Goal: Find specific page/section: Find specific page/section

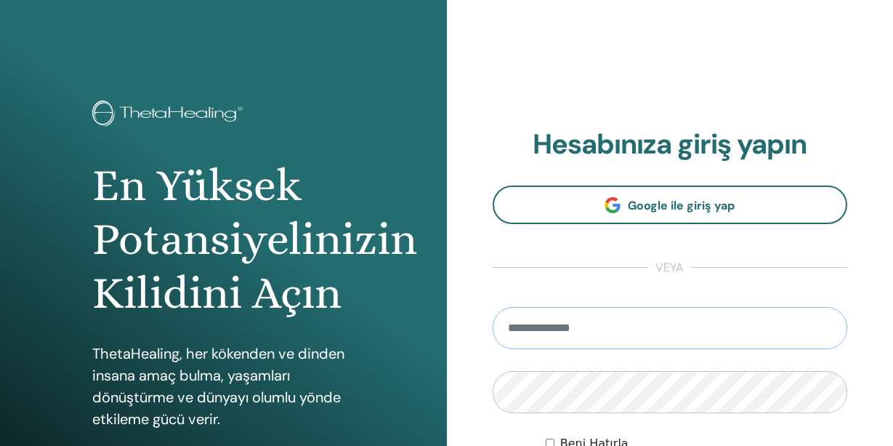
type input "**********"
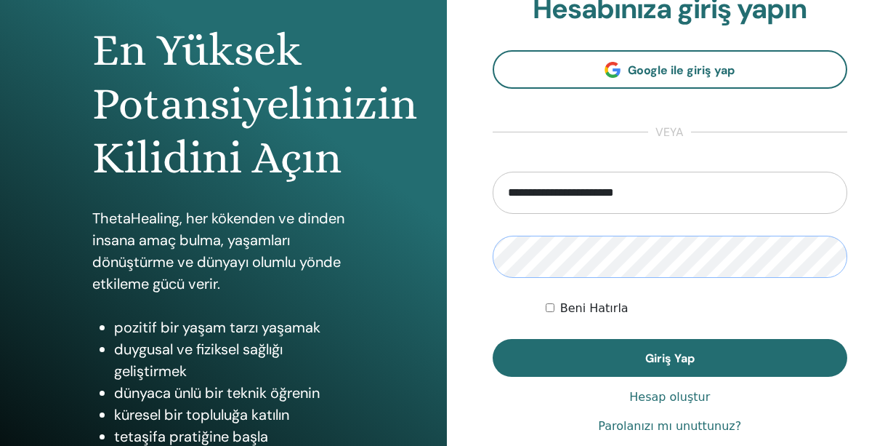
scroll to position [155, 0]
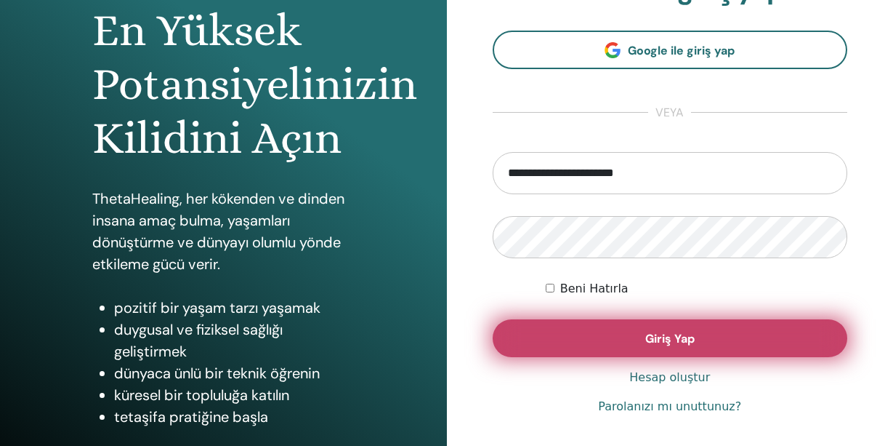
click at [579, 328] on button "Giriş Yap" at bounding box center [670, 338] width 355 height 38
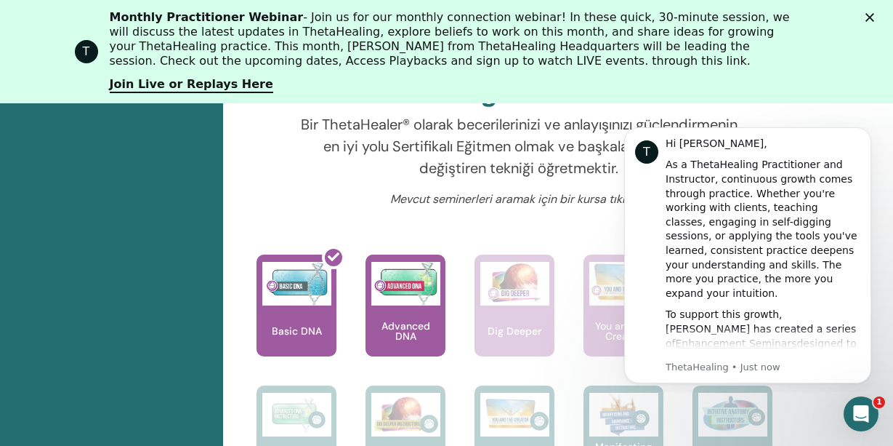
scroll to position [589, 0]
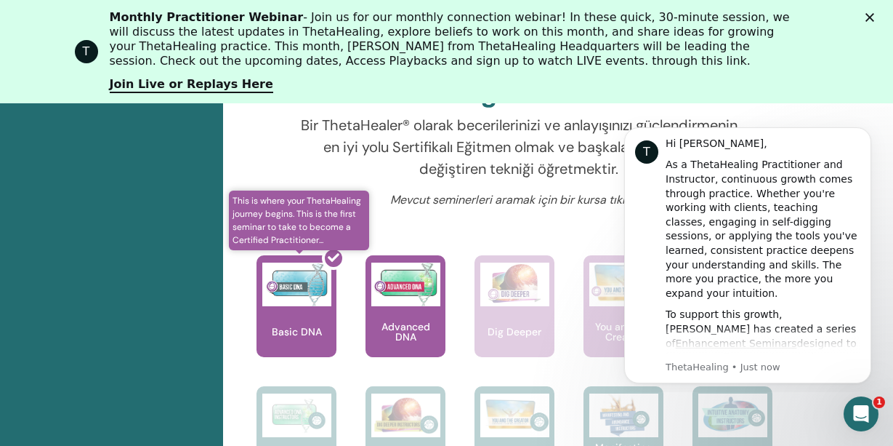
click at [294, 311] on div at bounding box center [305, 311] width 80 height 131
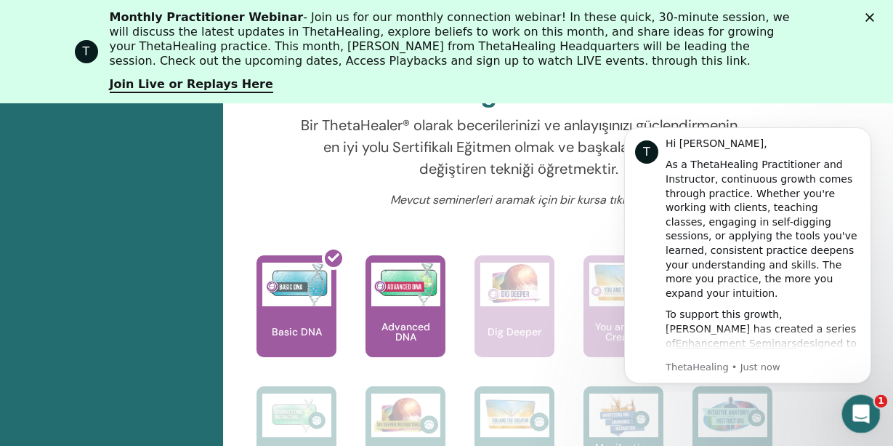
click at [852, 411] on icon "Open Intercom Messenger" at bounding box center [860, 412] width 24 height 24
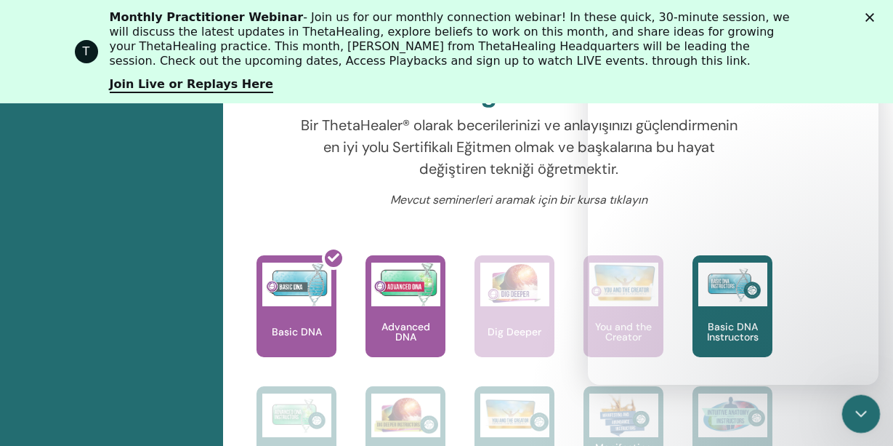
click at [864, 406] on icon "Close Intercom Messenger" at bounding box center [859, 411] width 17 height 17
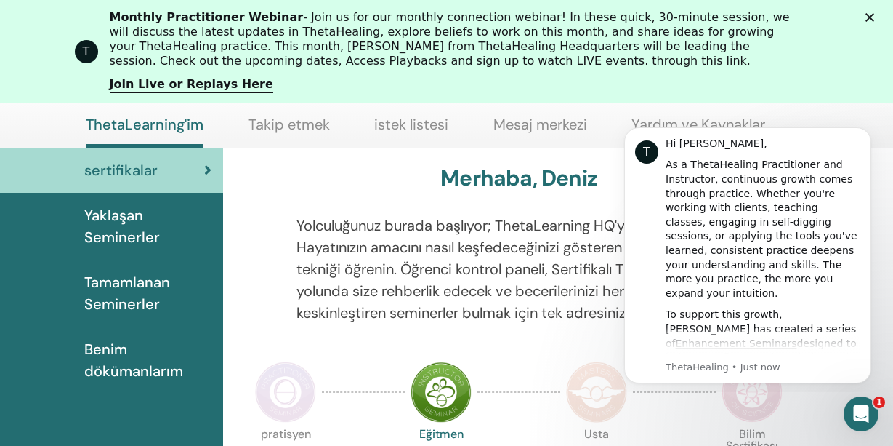
scroll to position [155, 0]
click at [645, 149] on div "T" at bounding box center [646, 151] width 23 height 23
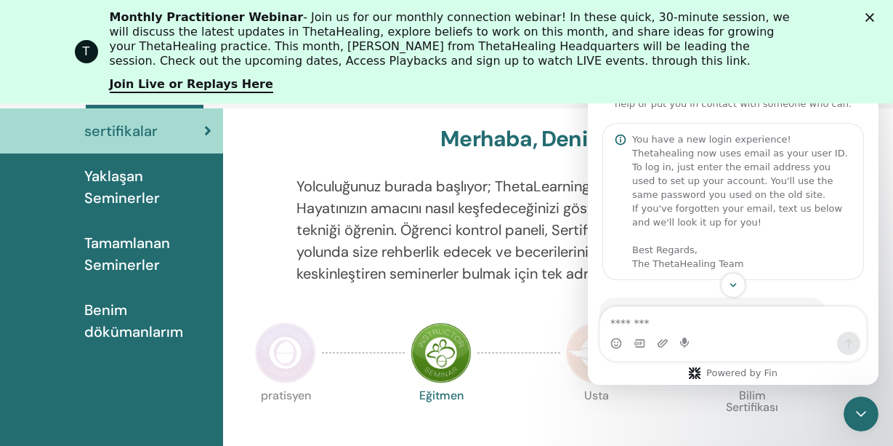
scroll to position [0, 0]
click at [872, 12] on div "T Monthly Practitioner Webinar - Join us for our monthly connection webinar! In…" at bounding box center [446, 52] width 893 height 92
click at [867, 18] on icon "Close" at bounding box center [870, 17] width 9 height 9
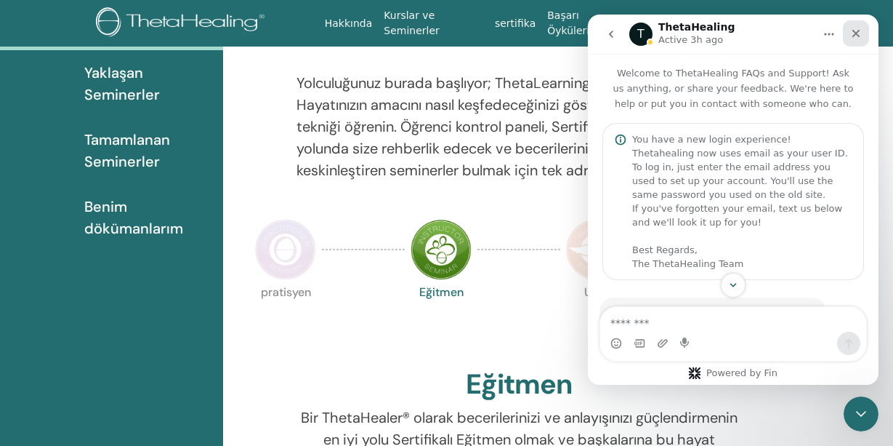
click at [859, 31] on icon "Close" at bounding box center [857, 34] width 8 height 8
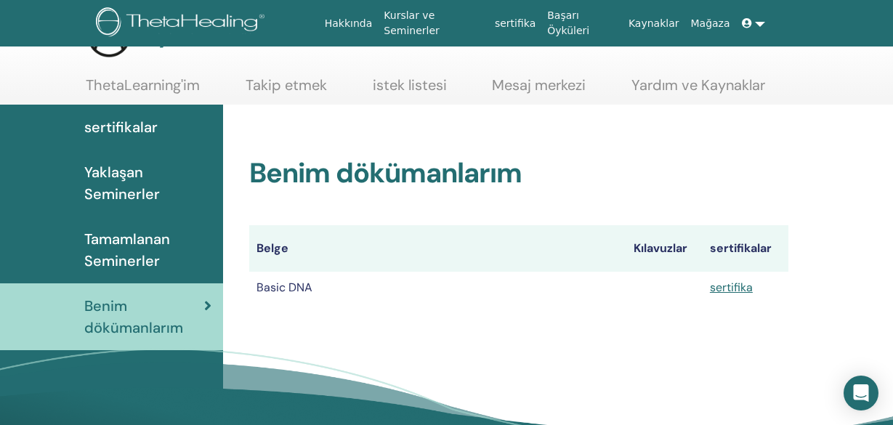
scroll to position [55, 0]
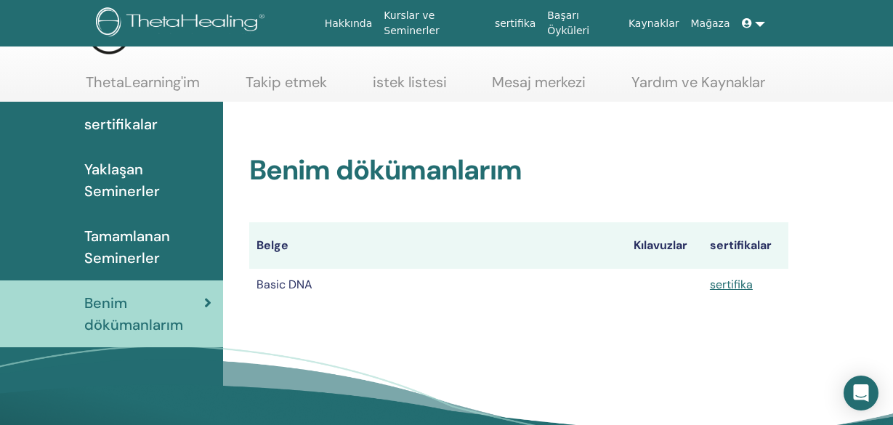
click at [739, 286] on link "sertifika" at bounding box center [731, 284] width 43 height 15
click at [142, 177] on span "Yaklaşan Seminerler" at bounding box center [147, 180] width 127 height 44
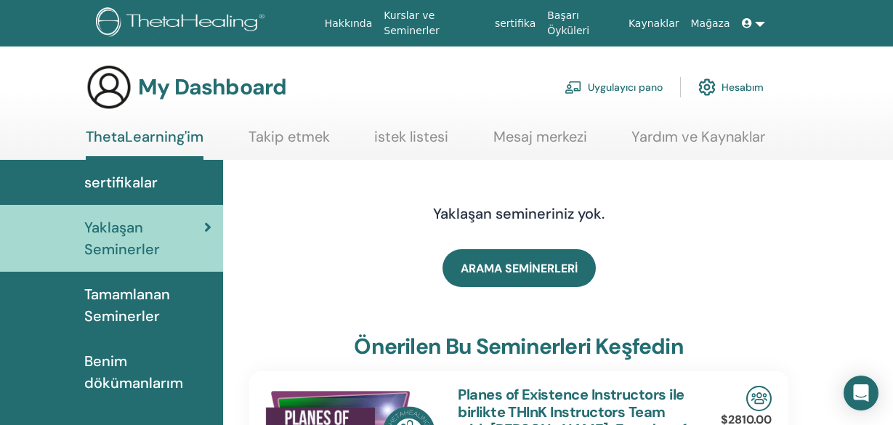
click at [131, 176] on span "sertifikalar" at bounding box center [120, 183] width 73 height 22
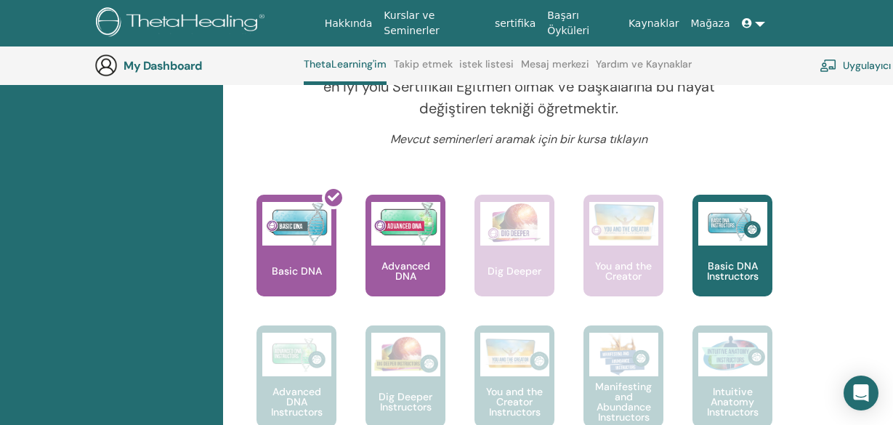
scroll to position [550, 0]
